Goal: Register for event/course

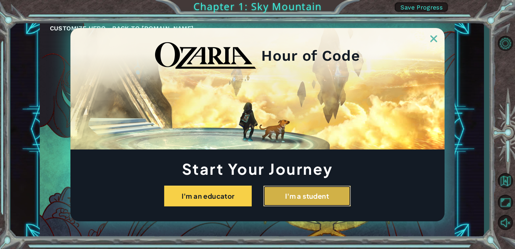
click at [285, 197] on button "I'm a student" at bounding box center [307, 196] width 88 height 21
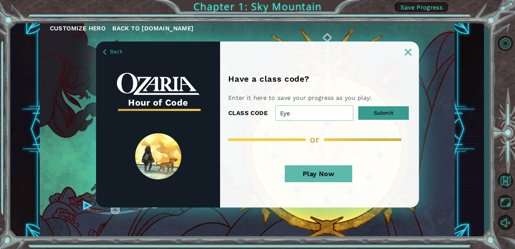
click at [368, 111] on button "Submit" at bounding box center [384, 112] width 51 height 13
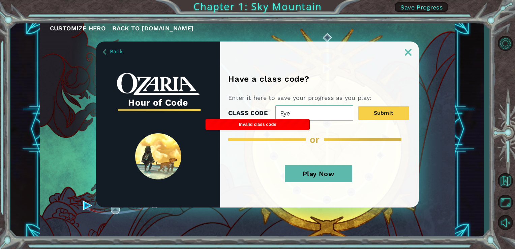
click at [336, 118] on input "Eye" at bounding box center [315, 113] width 78 height 16
type input "EyeHandHome"
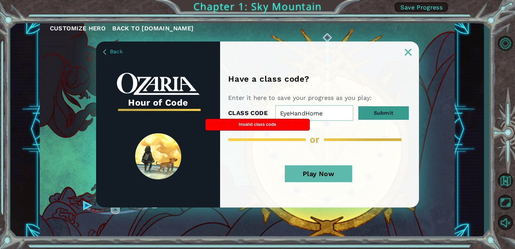
click at [372, 111] on button "Submit" at bounding box center [384, 112] width 51 height 13
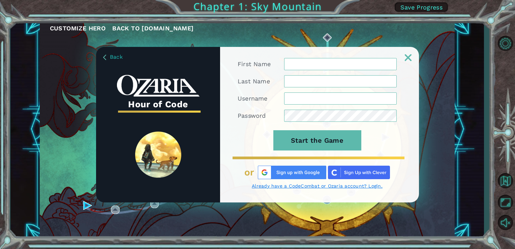
type input "JorgeS857578867594085"
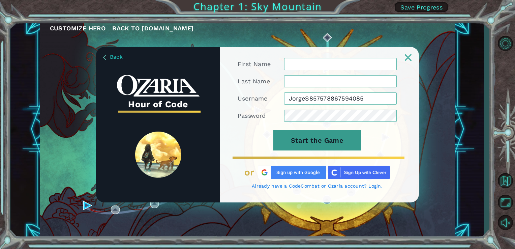
click at [332, 140] on button "Start the Game" at bounding box center [318, 140] width 88 height 20
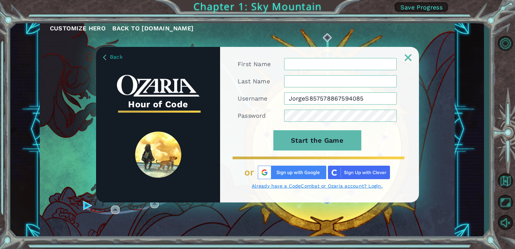
click at [332, 123] on form "First Name Last Name Username JorgeS857578867594085 Password Start the Game" at bounding box center [317, 108] width 159 height 100
click at [332, 161] on div "First Name Last Name Username JorgeS857578867594085 Password Start the Game or …" at bounding box center [319, 130] width 199 height 144
drag, startPoint x: 327, startPoint y: 43, endPoint x: 326, endPoint y: 53, distance: 10.1
click at [326, 53] on div "Back Hour of Code First Name Last Name Username JorgeS857578867594085 Password …" at bounding box center [257, 124] width 515 height 249
click at [326, 53] on div at bounding box center [319, 54] width 199 height 14
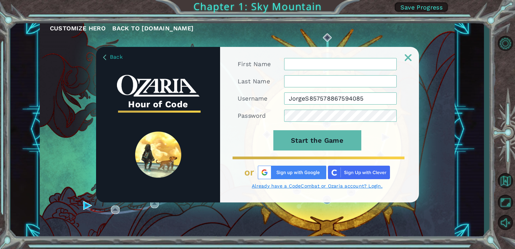
click at [345, 92] on input "JorgeS857578867594085" at bounding box center [340, 98] width 113 height 12
click at [349, 94] on input "JorgeS857578867594085" at bounding box center [340, 98] width 113 height 12
click at [342, 103] on input "JorgeS857578867594085" at bounding box center [340, 98] width 113 height 12
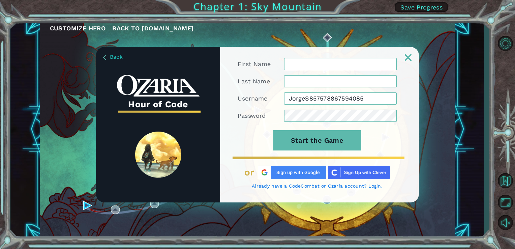
click at [424, 9] on div "Back Hour of Code First Name Last Name Username JorgeS857578867594085 Password …" at bounding box center [257, 124] width 515 height 249
